Goal: Navigation & Orientation: Find specific page/section

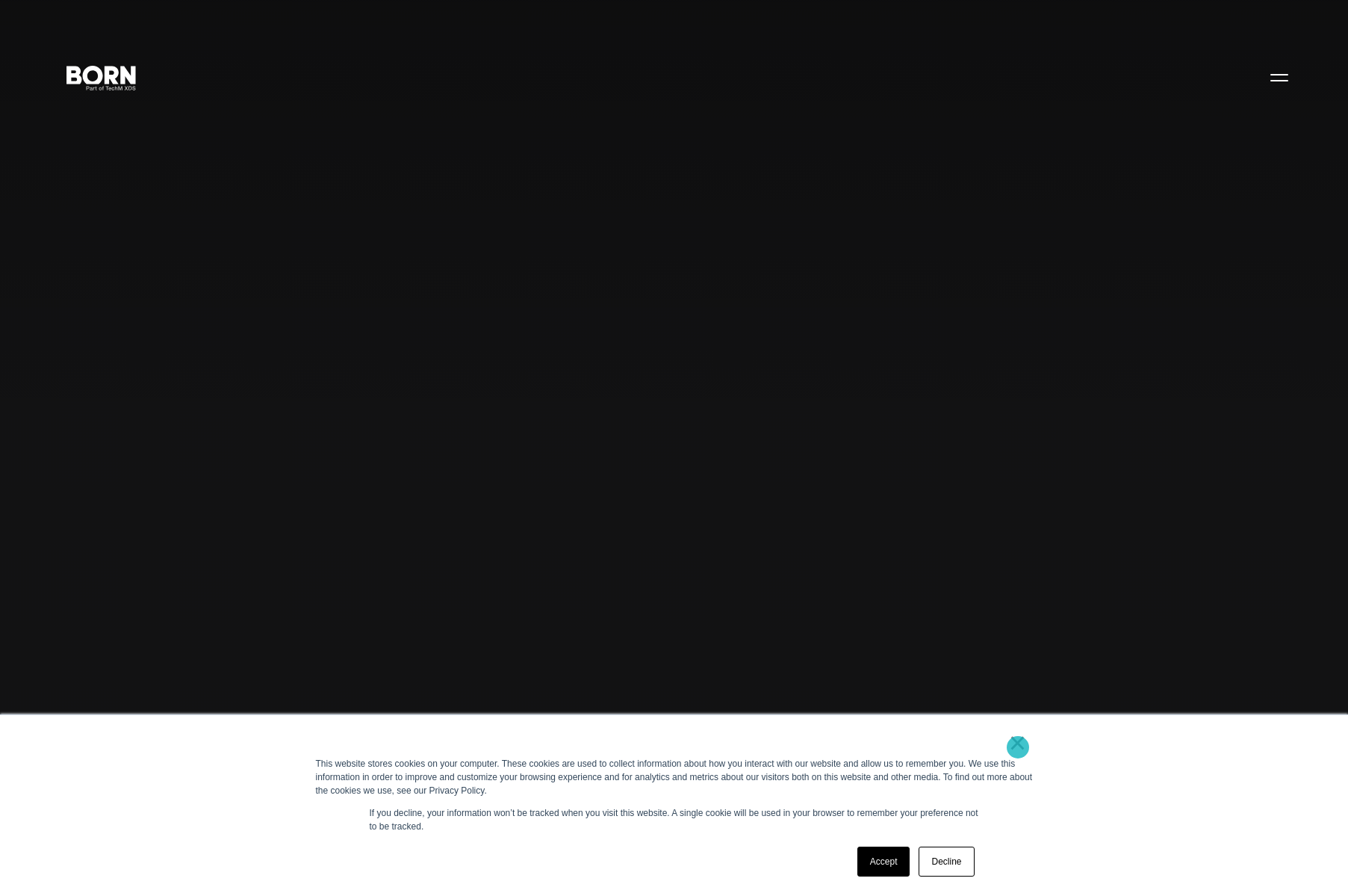
click at [1018, 747] on link "×" at bounding box center [1018, 742] width 18 height 13
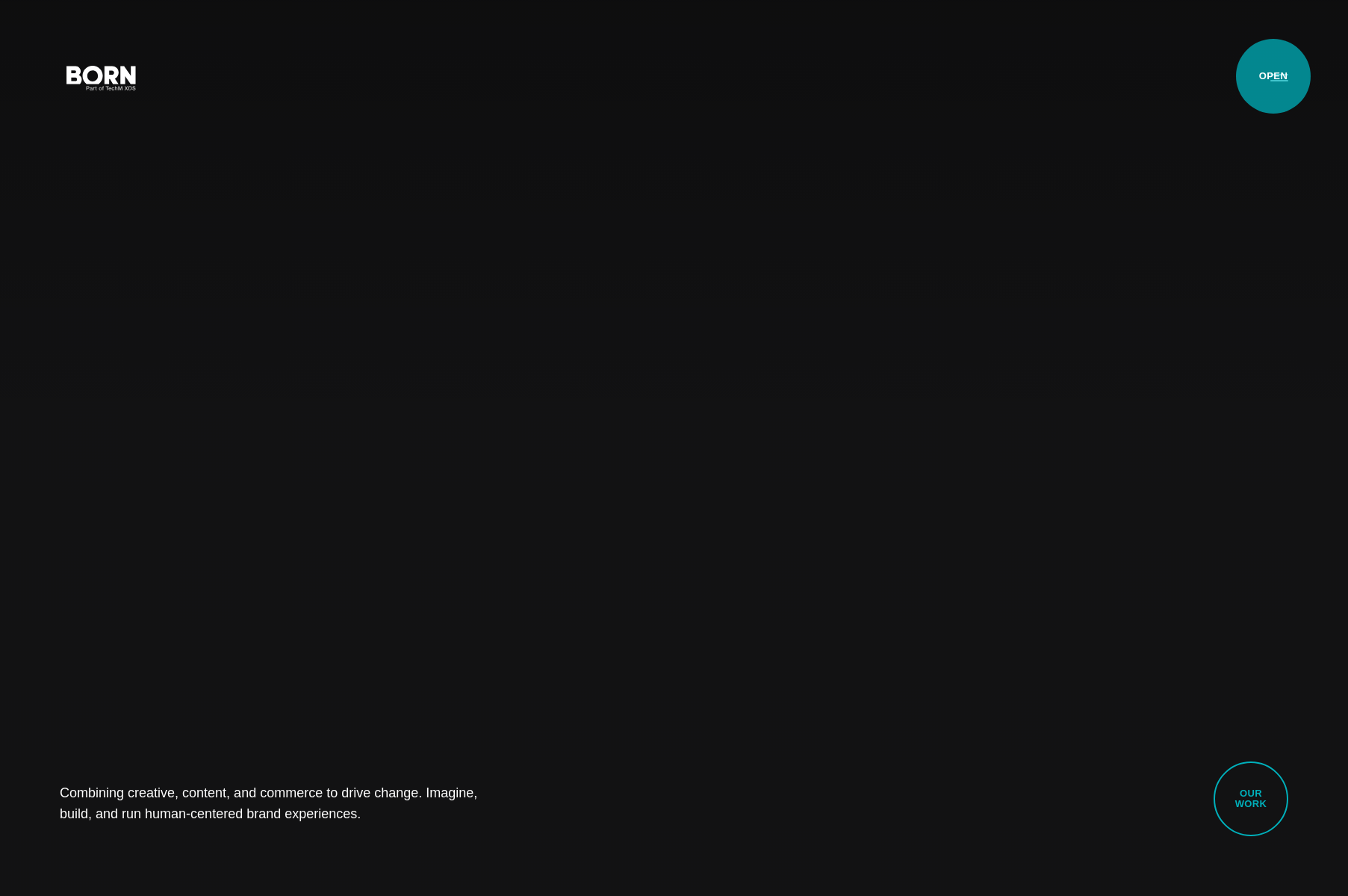
click at [1282, 82] on button "Primary Menu" at bounding box center [1279, 77] width 36 height 32
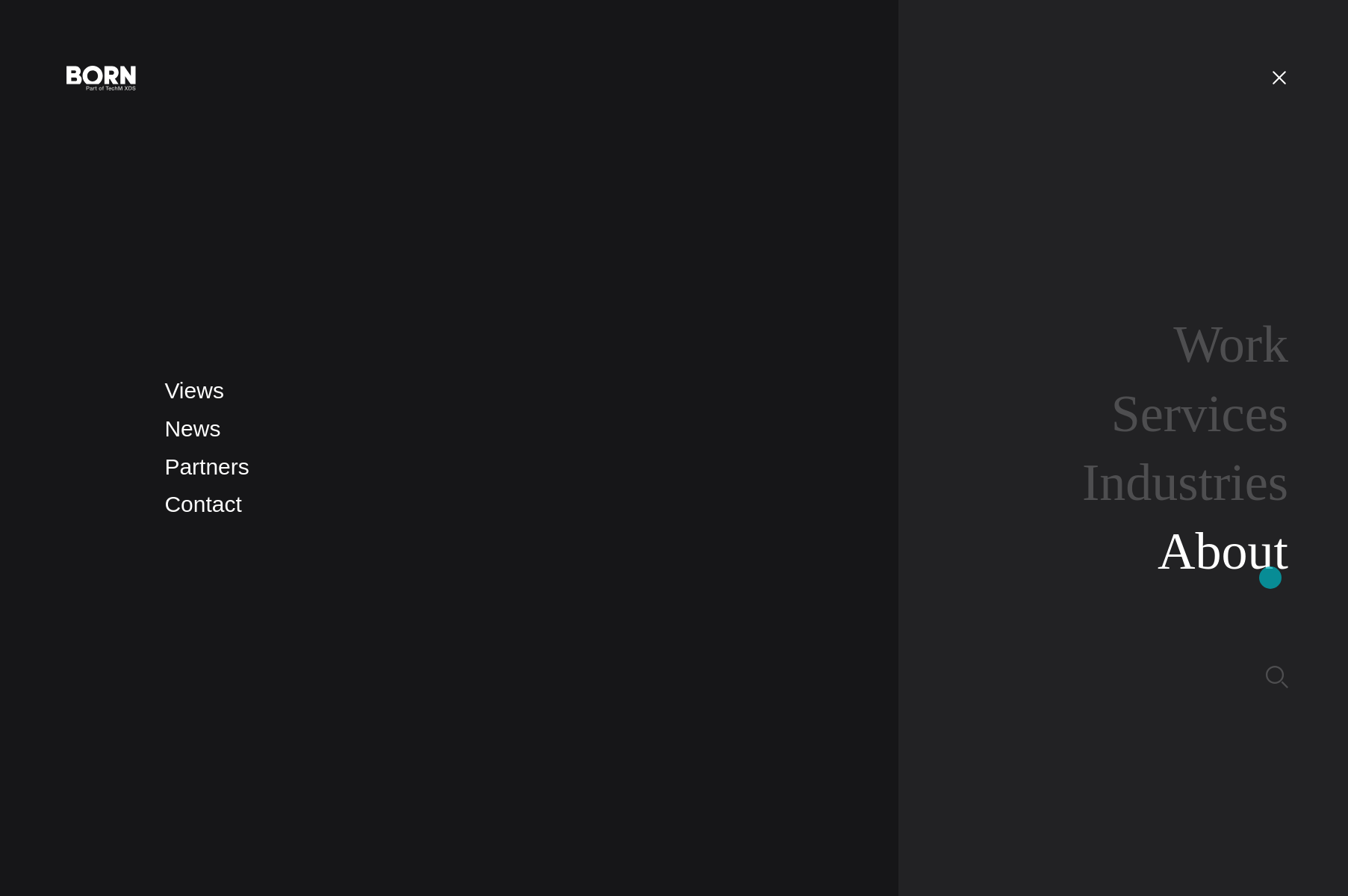
click at [1254, 563] on link "About" at bounding box center [1223, 551] width 131 height 58
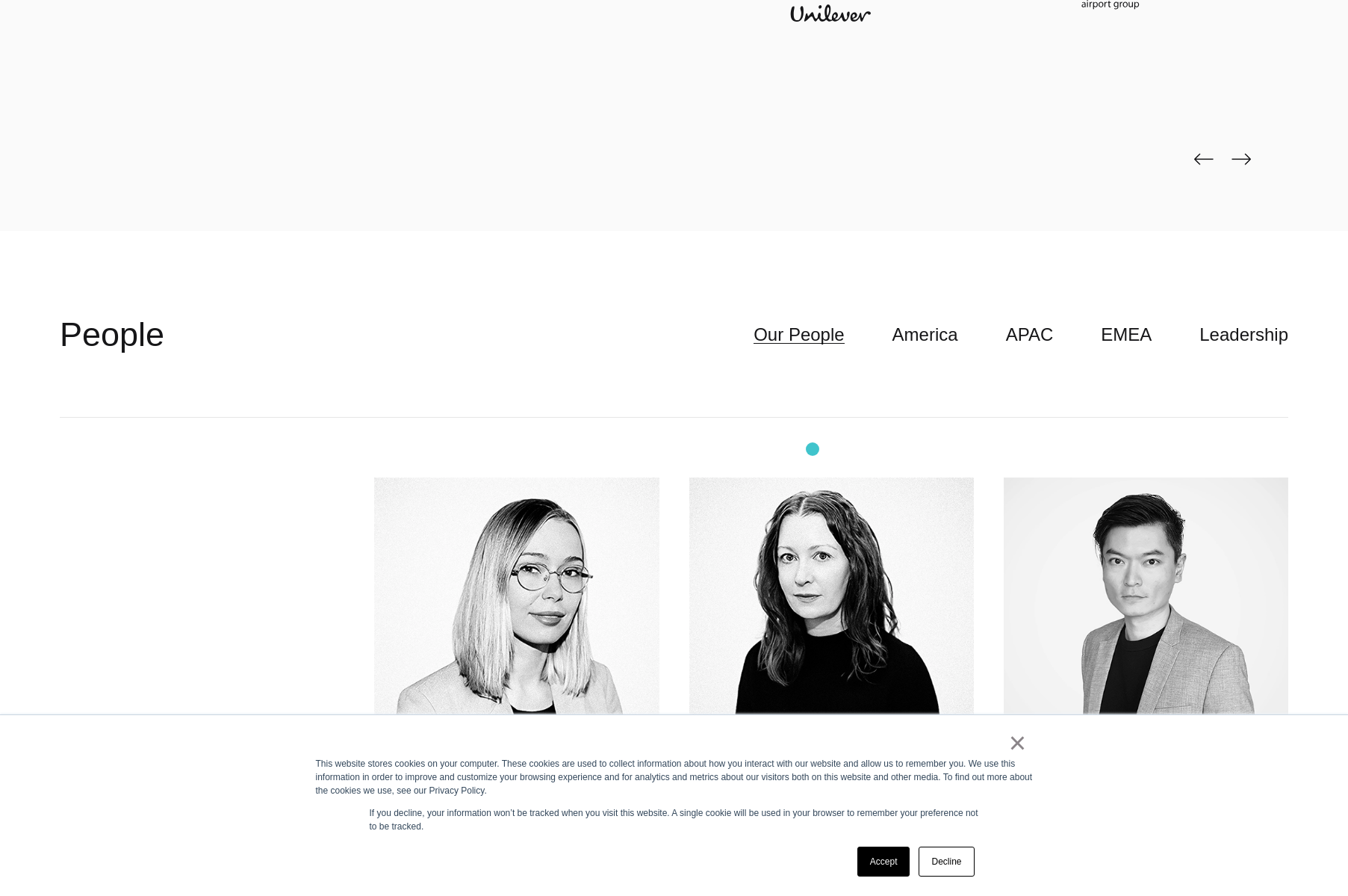
scroll to position [5304, 0]
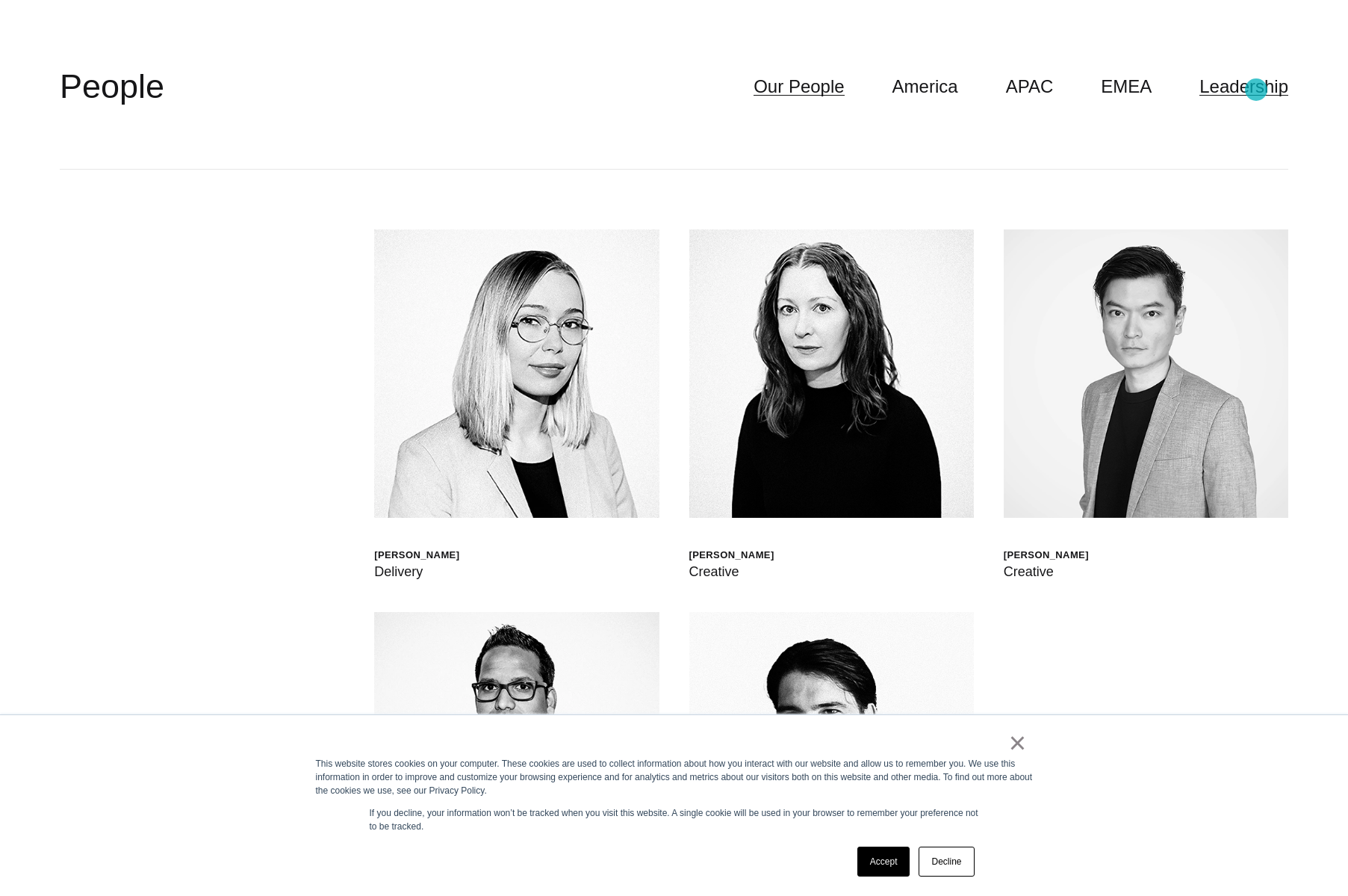
click at [1256, 89] on link "Leadership" at bounding box center [1244, 87] width 89 height 28
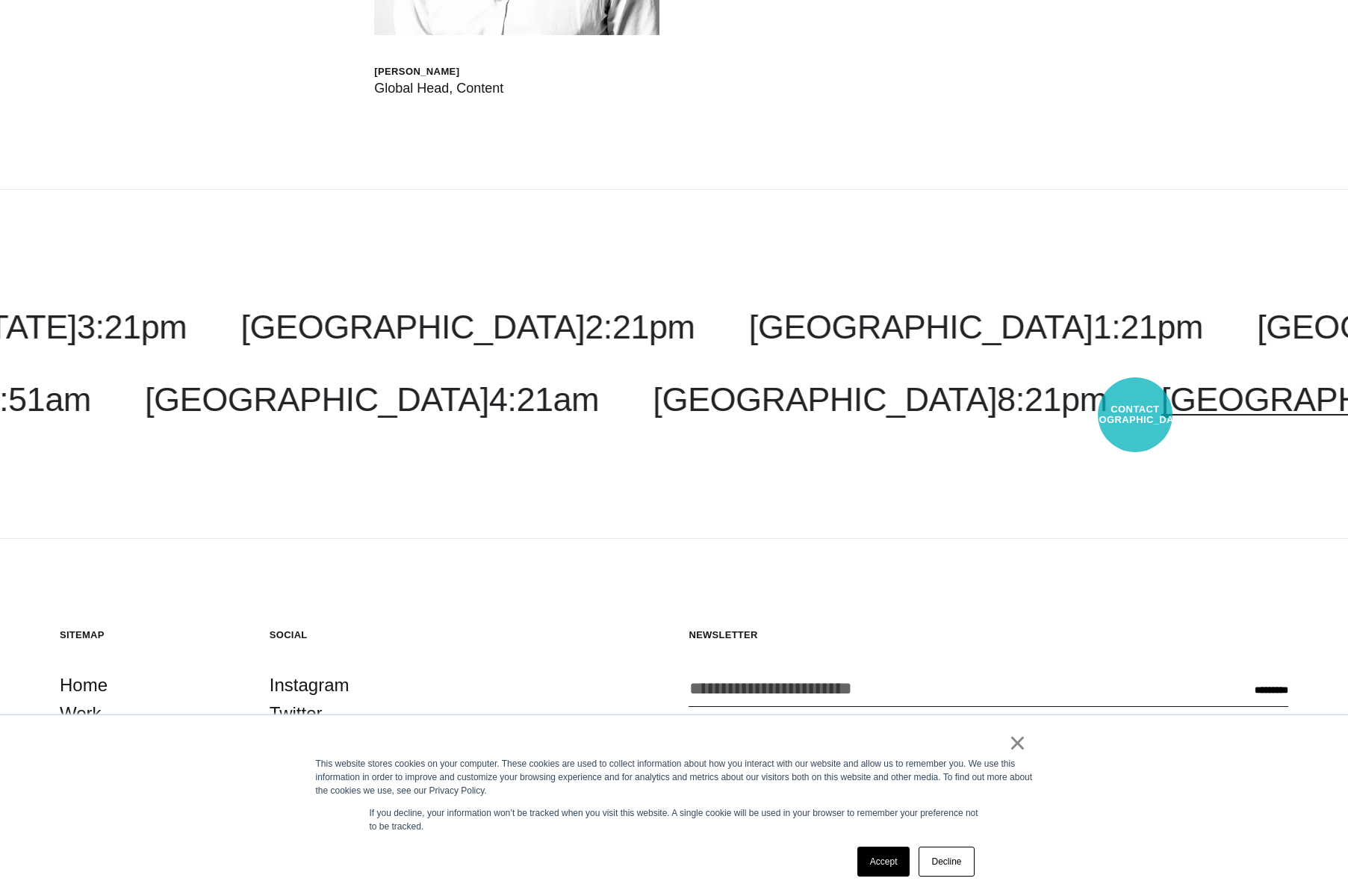
scroll to position [6692, 0]
